Goal: Transaction & Acquisition: Book appointment/travel/reservation

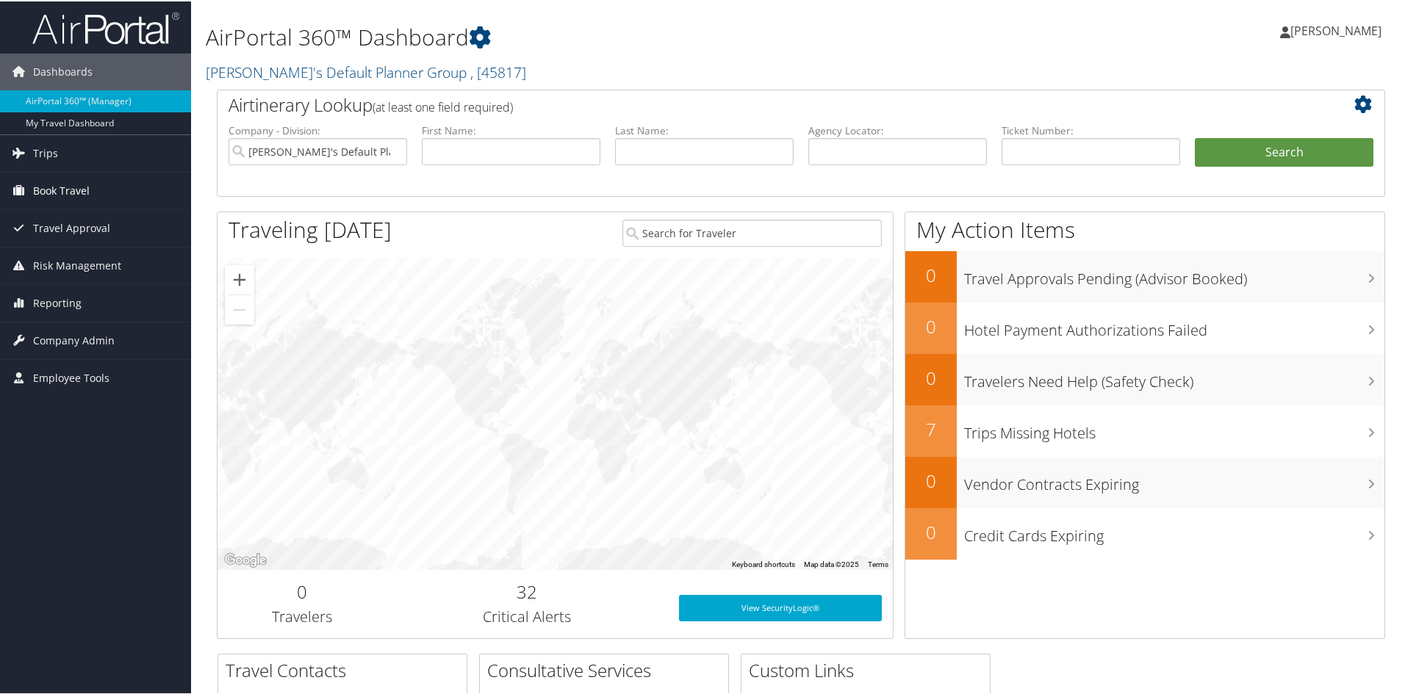
click at [40, 179] on span "Book Travel" at bounding box center [61, 189] width 57 height 37
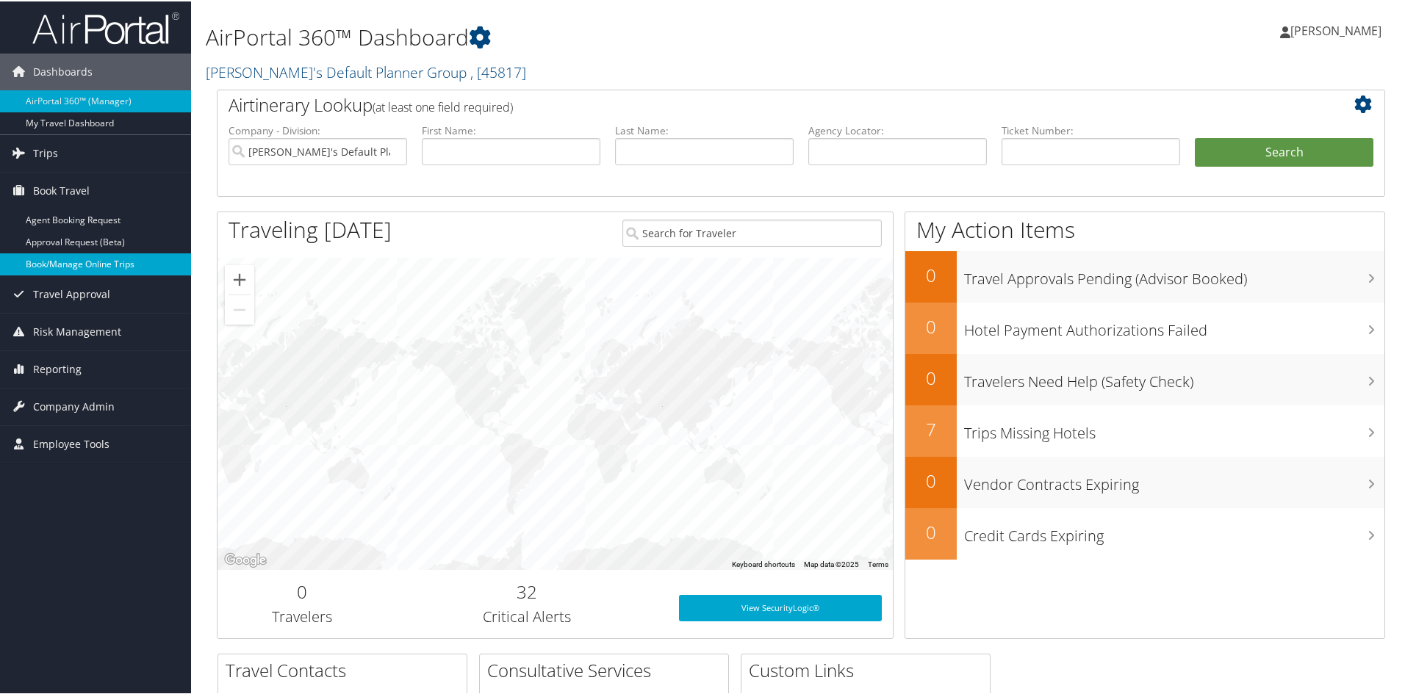
click at [45, 263] on link "Book/Manage Online Trips" at bounding box center [95, 263] width 191 height 22
